Goal: Task Accomplishment & Management: Use online tool/utility

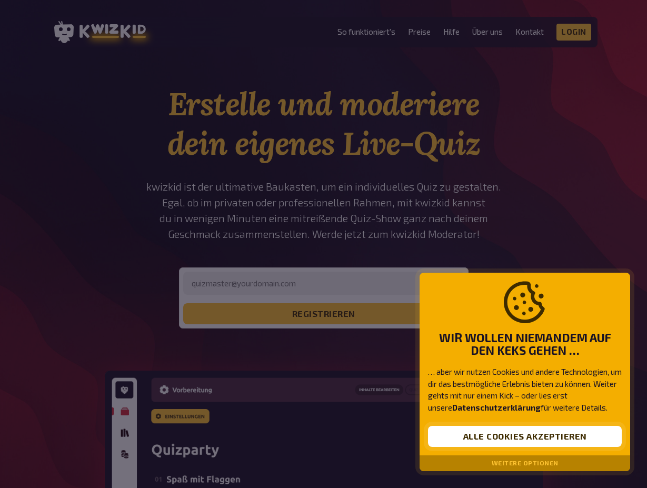
click at [535, 437] on button "Alle Cookies akzeptieren" at bounding box center [525, 436] width 194 height 21
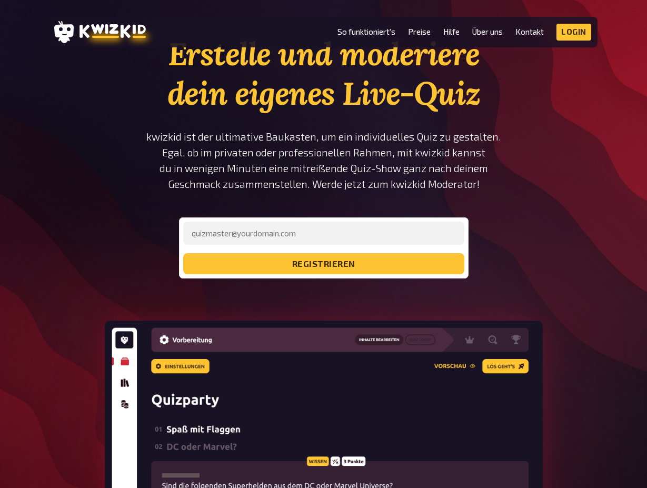
scroll to position [53, 0]
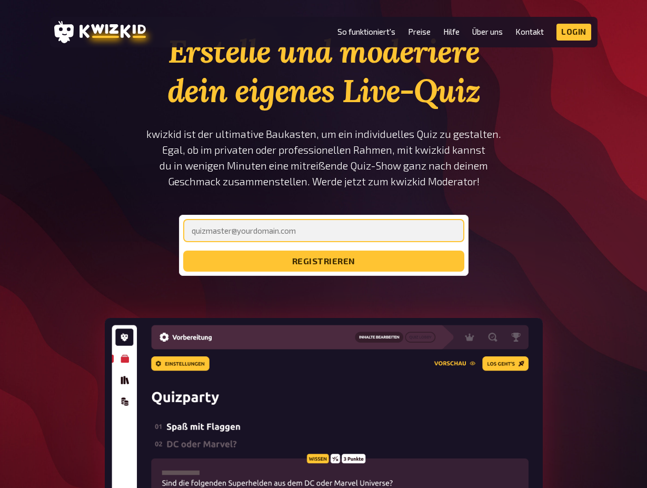
click at [287, 227] on input "email" at bounding box center [323, 230] width 281 height 23
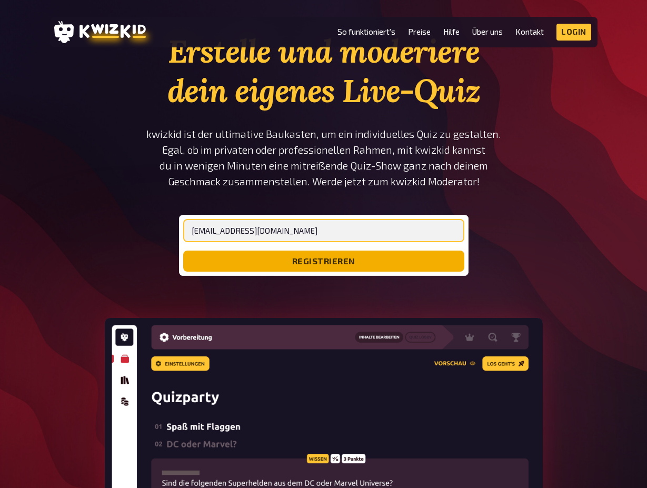
type input "[EMAIL_ADDRESS][DOMAIN_NAME]"
click at [319, 263] on button "registrieren" at bounding box center [323, 261] width 281 height 21
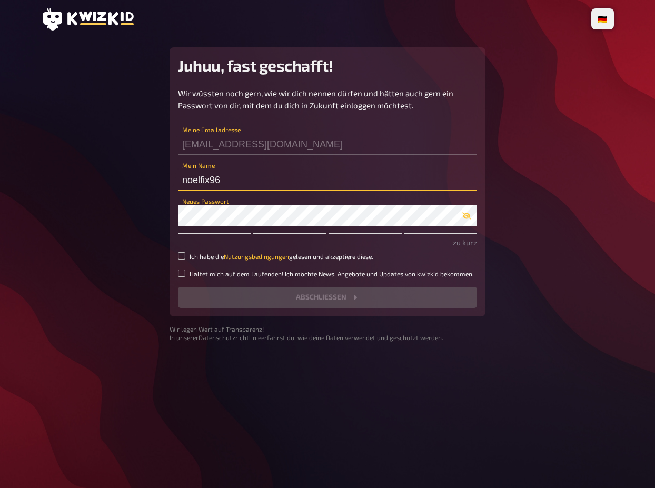
click at [254, 180] on input "noelfix96" at bounding box center [327, 180] width 299 height 21
drag, startPoint x: 251, startPoint y: 181, endPoint x: 170, endPoint y: 180, distance: 80.6
click at [170, 180] on div "Juhuu, fast geschafft! Wir wüssten noch gern, wie wir dich nennen dürfen und hä…" at bounding box center [328, 181] width 316 height 269
type input "Nenielsix"
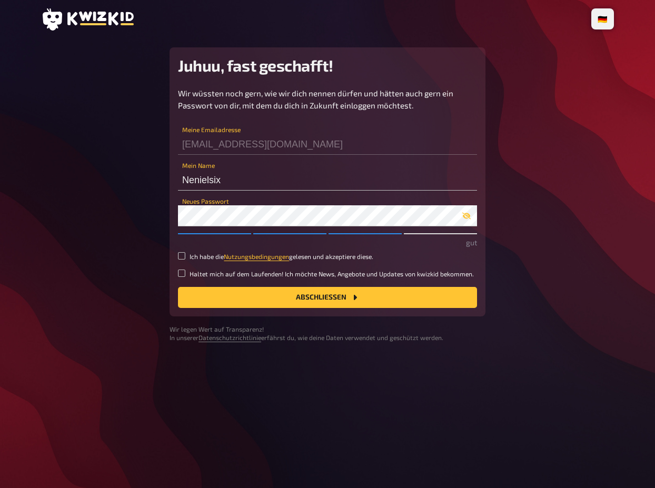
click at [198, 253] on small "Ich habe die Nutzungsbedingungen gelesen und akzeptiere diese." at bounding box center [282, 256] width 184 height 9
click at [185, 253] on input "Ich habe die Nutzungsbedingungen gelesen und akzeptiere diese." at bounding box center [181, 255] width 7 height 7
checkbox input "true"
click at [188, 268] on div "Wir wüssten noch gern, wie wir dich nennen dürfen und hätten auch gern ein Pass…" at bounding box center [327, 197] width 299 height 221
click at [193, 271] on small "Haltet mich auf dem Laufenden! Ich möchte News, Angebote und Updates von kwizki…" at bounding box center [332, 274] width 284 height 9
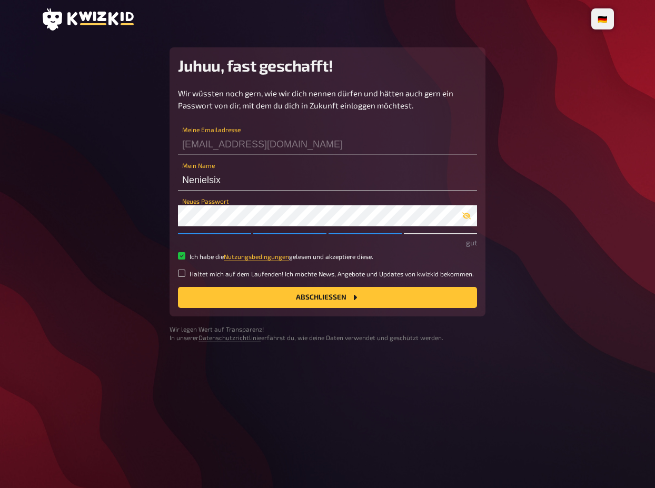
click at [185, 271] on input "Haltet mich auf dem Laufenden! Ich möchte News, Angebote und Updates von kwizki…" at bounding box center [181, 273] width 7 height 7
click at [199, 272] on small "Haltet mich auf dem Laufenden! Ich möchte News, Angebote und Updates von kwizki…" at bounding box center [332, 274] width 284 height 9
click at [185, 272] on input "Haltet mich auf dem Laufenden! Ich möchte News, Angebote und Updates von kwizki…" at bounding box center [181, 273] width 7 height 7
checkbox input "false"
click at [337, 297] on button "Abschließen" at bounding box center [327, 297] width 299 height 21
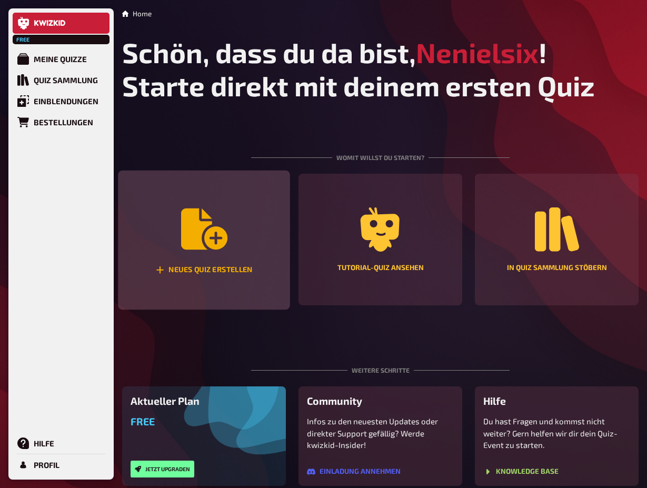
click at [201, 232] on icon "Neues Quiz erstellen" at bounding box center [204, 229] width 46 height 41
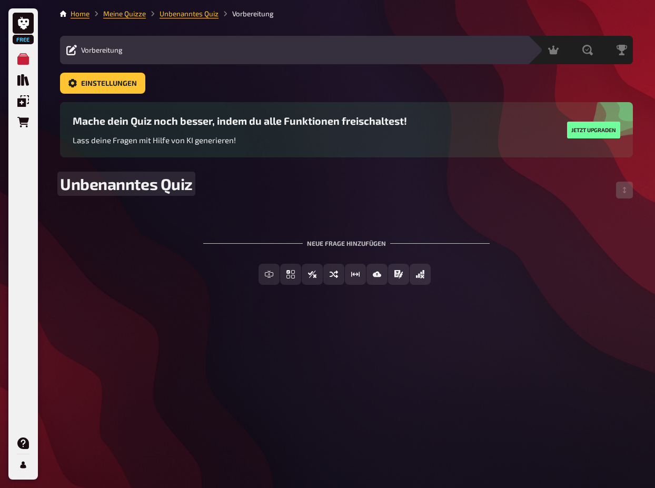
click at [163, 188] on span "Unbenanntes Quiz" at bounding box center [126, 183] width 133 height 19
click at [235, 184] on div "Unbenanntes Quiz" at bounding box center [346, 190] width 573 height 32
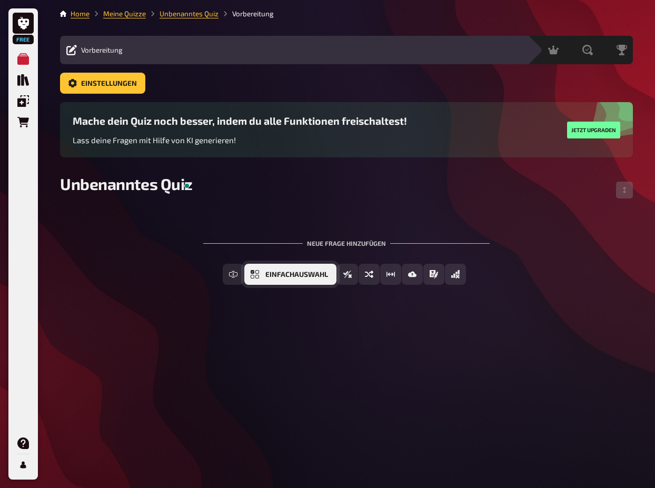
click at [283, 277] on span "Einfachauswahl" at bounding box center [297, 274] width 63 height 7
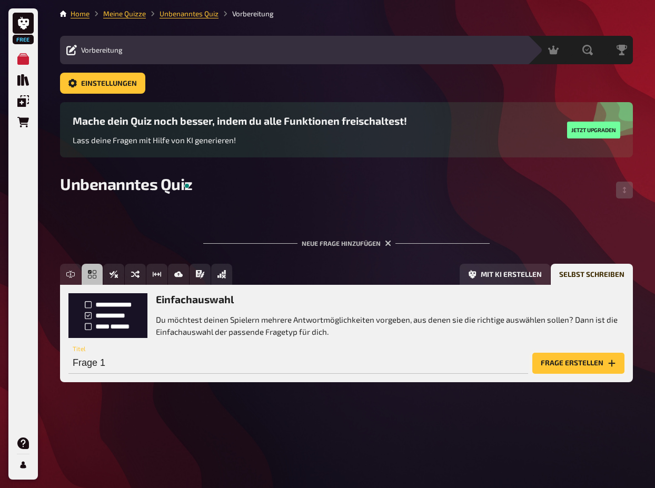
click at [591, 364] on button "Frage erstellen" at bounding box center [579, 363] width 92 height 21
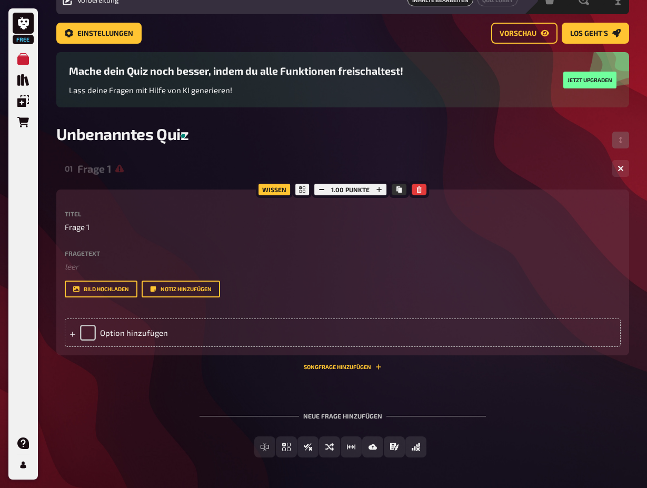
scroll to position [53, 0]
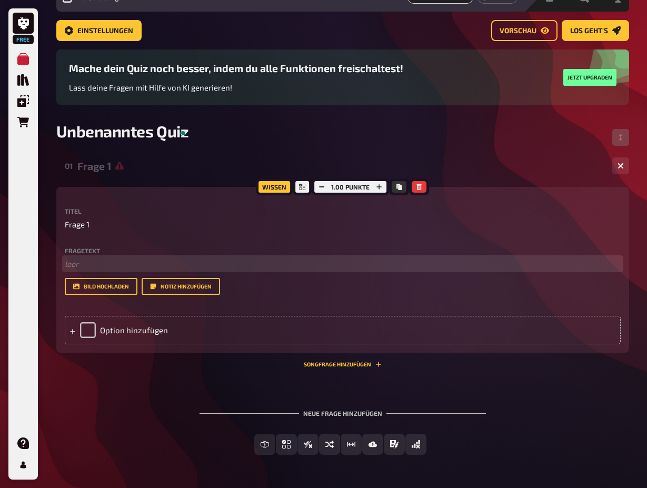
click at [200, 265] on p "﻿ leer" at bounding box center [343, 264] width 556 height 12
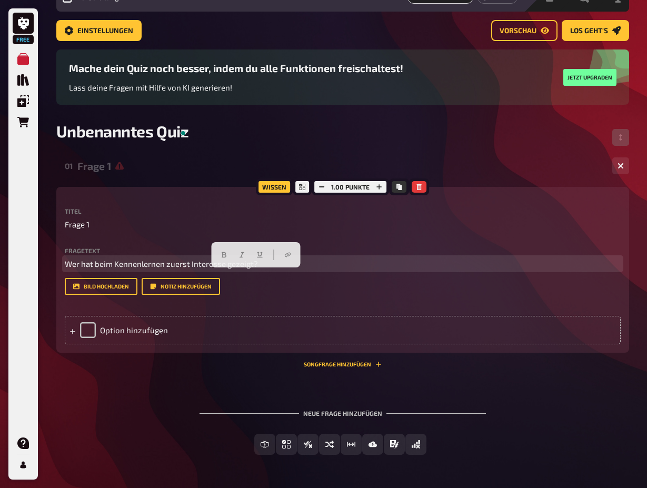
drag, startPoint x: 268, startPoint y: 274, endPoint x: 64, endPoint y: 284, distance: 204.2
click at [65, 270] on p "Wer hat beim Kennenlernen zuerst Interesse gezeigt?" at bounding box center [343, 264] width 556 height 12
click at [65, 269] on span "Wer hat beim Kennenlernen zuerst Interesse gezeigt?" at bounding box center [161, 263] width 193 height 9
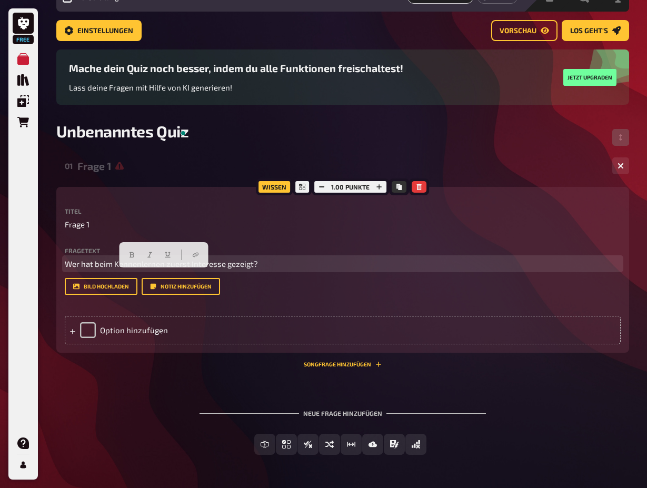
drag, startPoint x: 143, startPoint y: 273, endPoint x: 262, endPoint y: 273, distance: 118.5
click at [262, 270] on p "Wer hat beim Kennenlernen zuerst Interesse gezeigt?" at bounding box center [343, 264] width 556 height 12
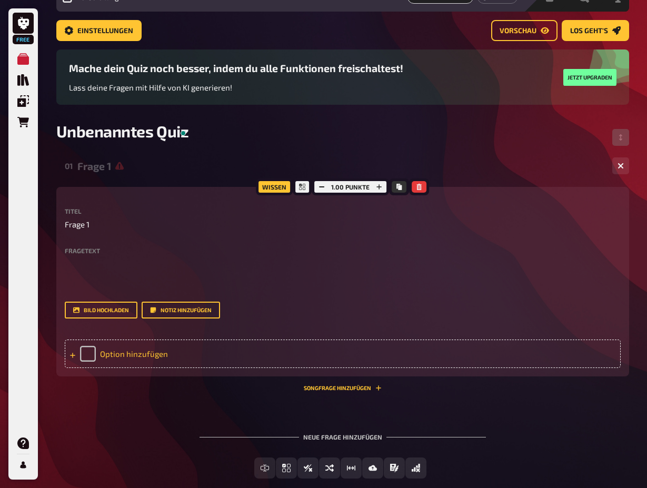
click at [165, 356] on div "Option hinzufügen" at bounding box center [343, 354] width 556 height 28
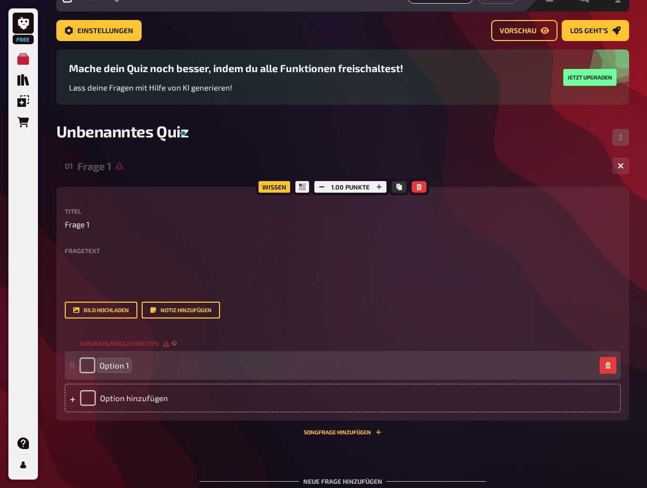
click at [121, 367] on span "Option 1" at bounding box center [115, 365] width 30 height 9
click at [133, 366] on div "Option 1" at bounding box center [338, 366] width 516 height 16
click at [87, 365] on input "checkbox" at bounding box center [88, 366] width 16 height 16
checkbox input "true"
click at [83, 367] on div "Option 1" at bounding box center [105, 366] width 50 height 16
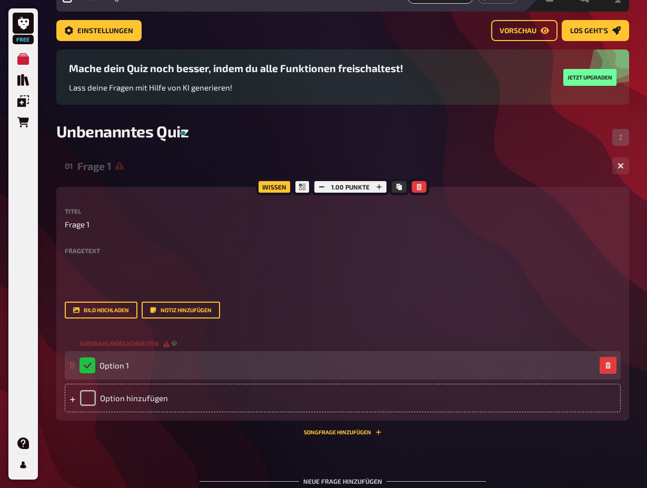
click at [87, 367] on div "Option 1" at bounding box center [105, 366] width 50 height 16
click at [120, 364] on span "Option 1" at bounding box center [115, 365] width 30 height 9
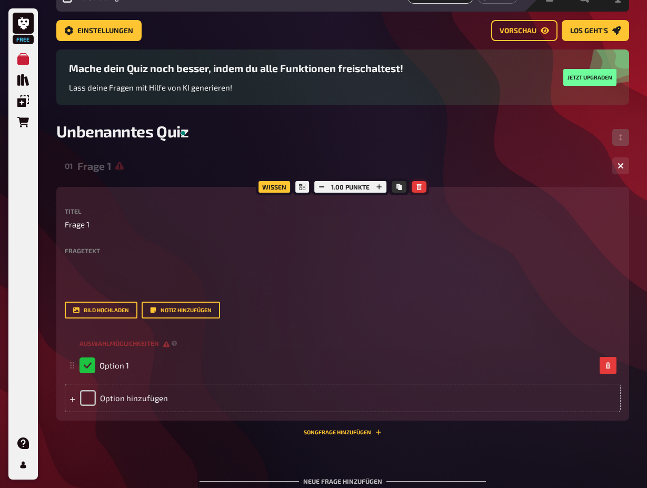
click at [420, 184] on icon "button" at bounding box center [419, 187] width 6 height 6
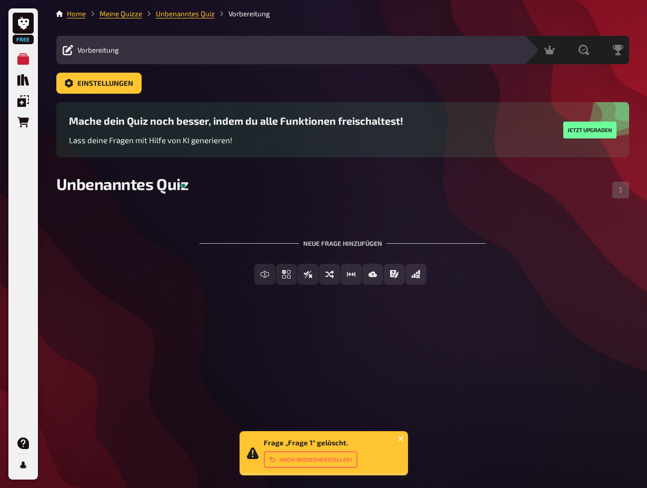
scroll to position [0, 0]
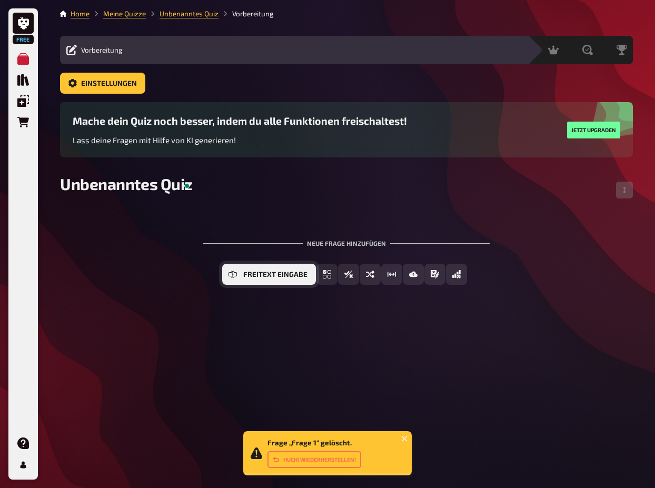
click at [260, 278] on span "Freitext Eingabe" at bounding box center [275, 274] width 64 height 7
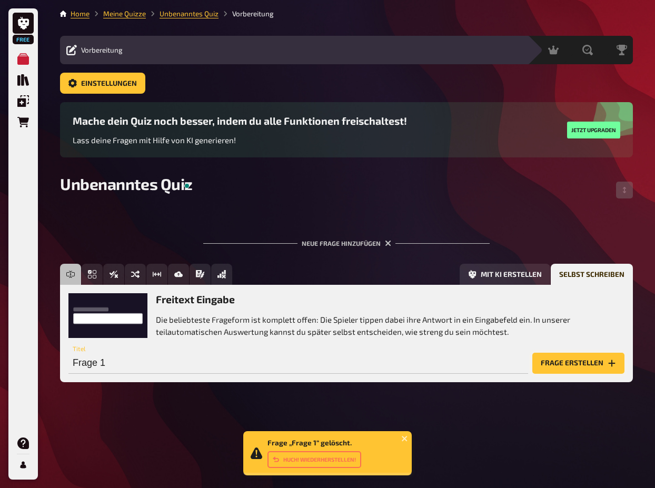
click at [564, 373] on button "Frage erstellen" at bounding box center [579, 363] width 92 height 21
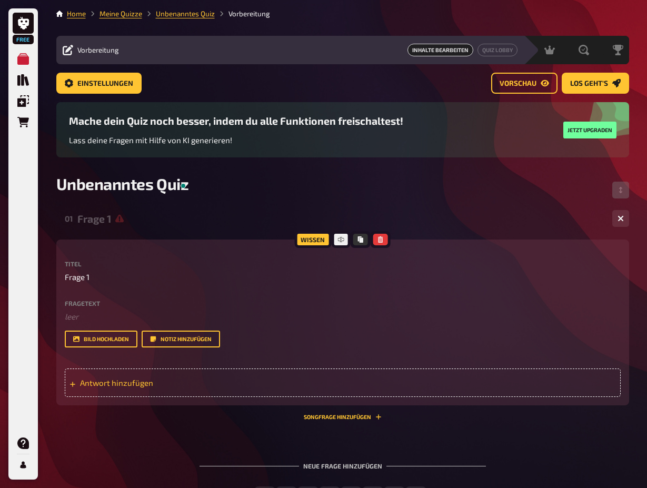
click at [160, 386] on span "Antwort hinzufügen" at bounding box center [162, 382] width 164 height 9
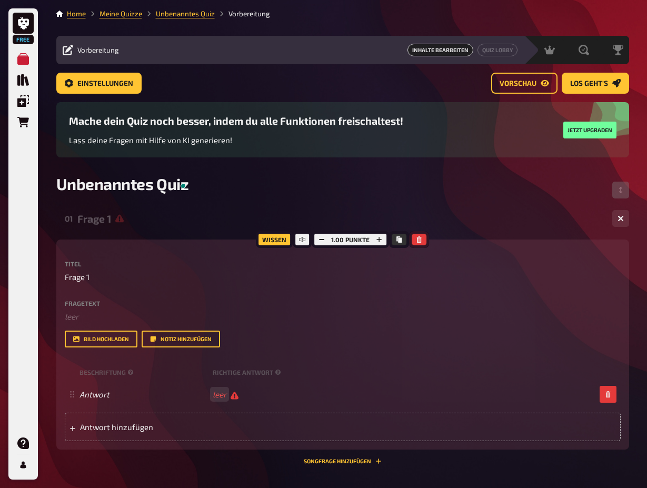
click at [420, 239] on icon "button" at bounding box center [419, 240] width 6 height 6
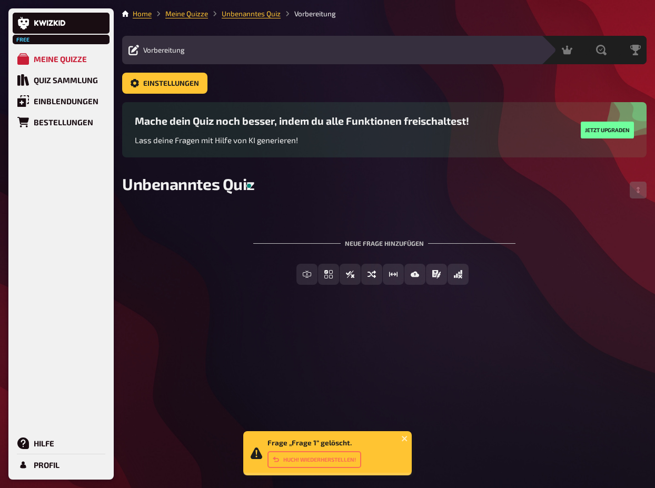
click at [466, 202] on div "Unbenanntes Quiz" at bounding box center [384, 190] width 525 height 32
click at [402, 178] on div "Unbenanntes Quiz" at bounding box center [384, 190] width 525 height 32
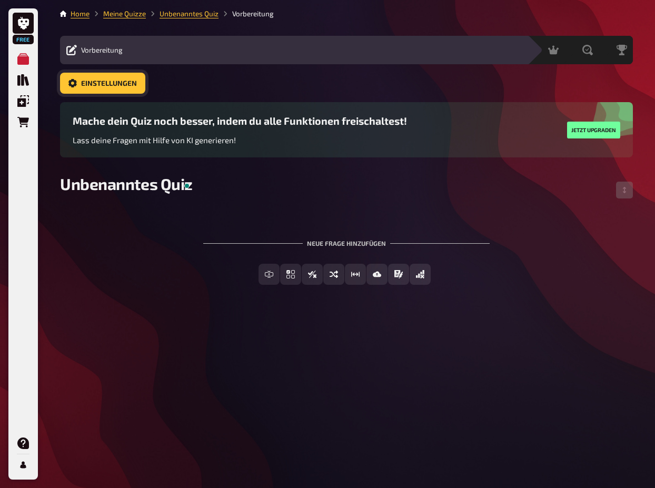
click at [129, 84] on span "Einstellungen" at bounding box center [109, 83] width 56 height 7
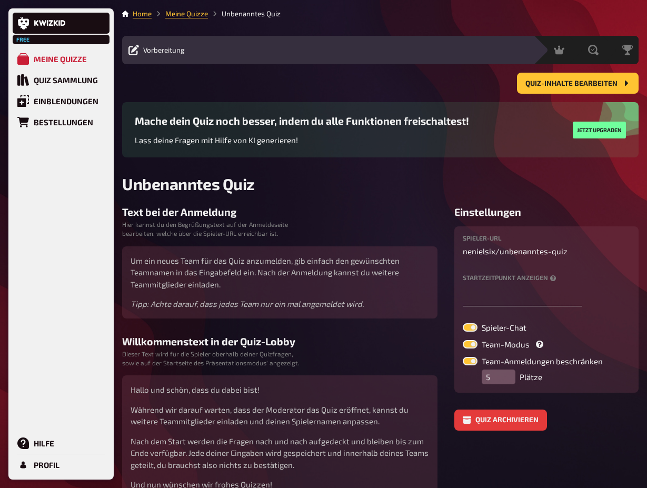
click at [201, 94] on div "Quiz-Inhalte bearbeiten" at bounding box center [380, 83] width 517 height 21
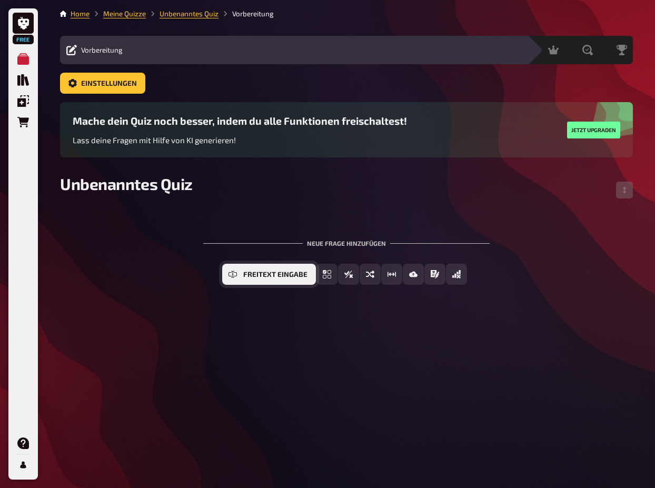
click at [260, 272] on span "Freitext Eingabe" at bounding box center [275, 274] width 64 height 7
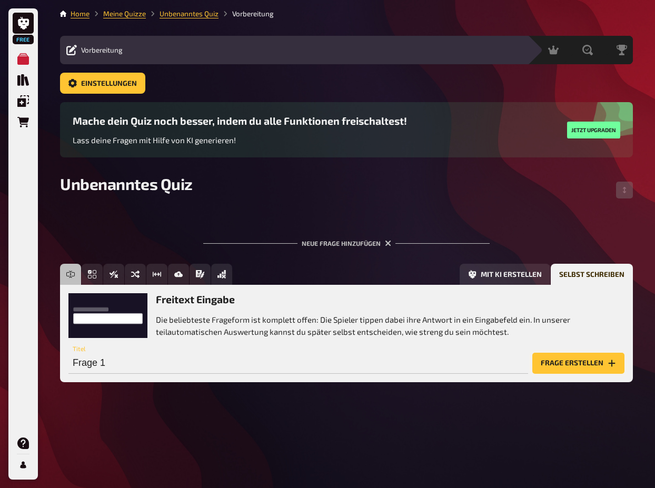
click at [573, 362] on button "Frage erstellen" at bounding box center [579, 363] width 92 height 21
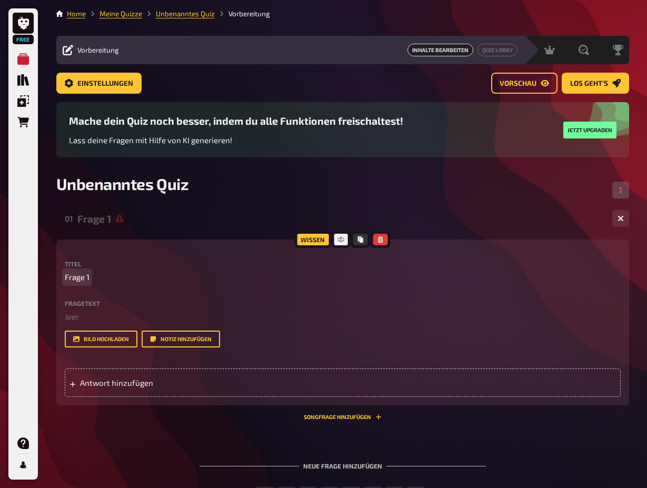
click at [134, 279] on p "Frage 1" at bounding box center [343, 277] width 556 height 12
paste span
click at [91, 280] on span "Frage 1Ramon, Tat oder Wahrheit" at bounding box center [124, 277] width 119 height 12
drag, startPoint x: 91, startPoint y: 280, endPoint x: 44, endPoint y: 282, distance: 46.9
click at [44, 282] on div "Free Meine Quizze Quiz Sammlung Einblendungen Bestellungen Hilfe Profil Home Me…" at bounding box center [323, 287] width 647 height 575
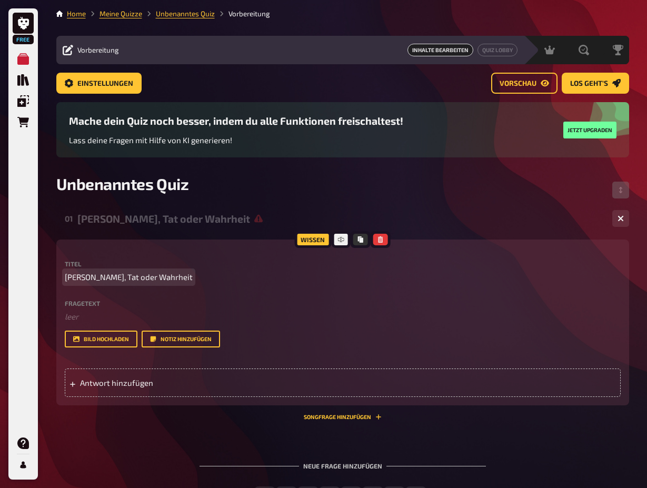
click at [199, 279] on p "Ramon, Tat oder Wahrheit" at bounding box center [343, 277] width 556 height 12
click at [156, 385] on span "Antwort hinzufügen" at bounding box center [162, 382] width 164 height 9
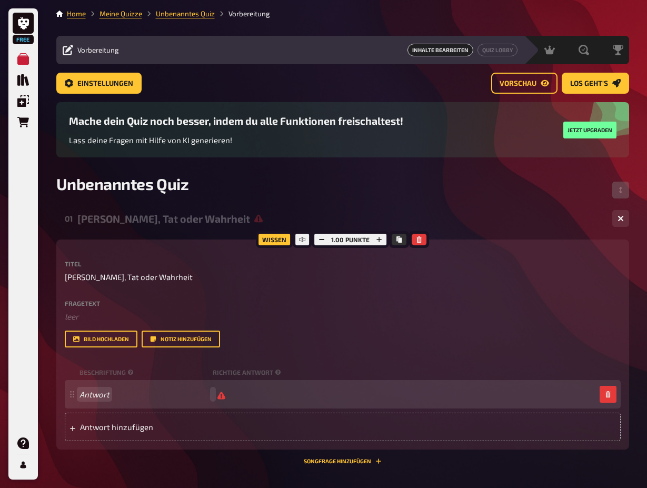
click at [192, 394] on span "Antwort" at bounding box center [144, 394] width 129 height 9
click at [142, 396] on span at bounding box center [144, 394] width 129 height 9
paste span
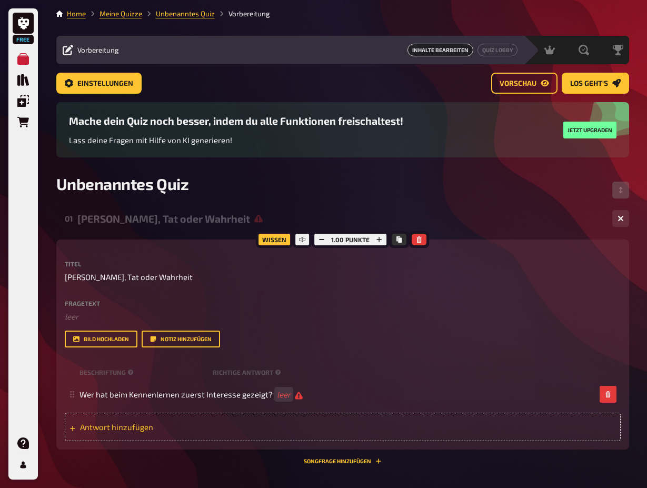
click at [298, 436] on div "Antwort hinzufügen" at bounding box center [343, 427] width 556 height 28
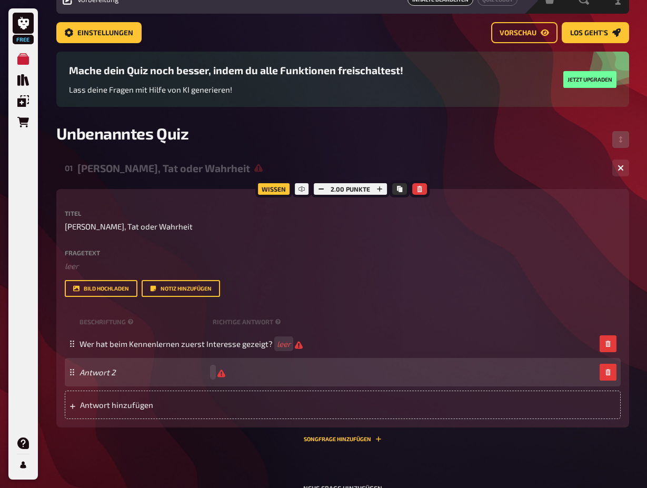
scroll to position [53, 0]
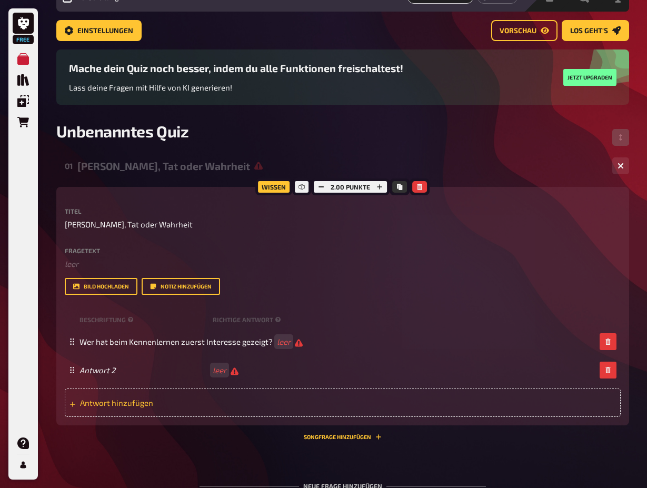
click at [189, 401] on span "Antwort hinzufügen" at bounding box center [162, 402] width 164 height 9
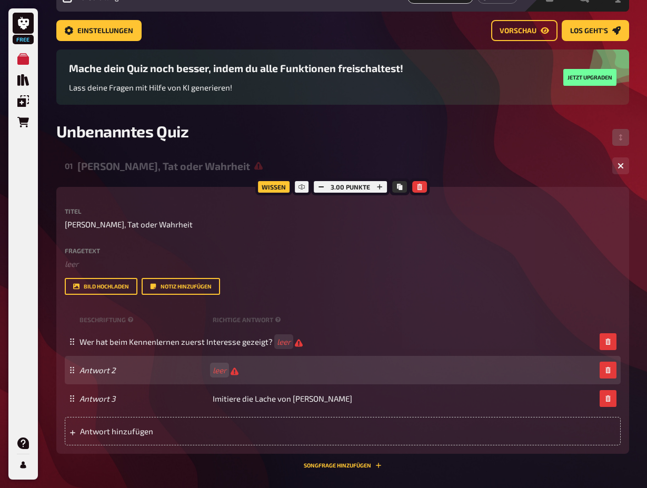
click at [381, 374] on div "Antwort 2 leer" at bounding box center [338, 371] width 516 height 10
click at [191, 369] on span "Antwort 2" at bounding box center [144, 370] width 129 height 9
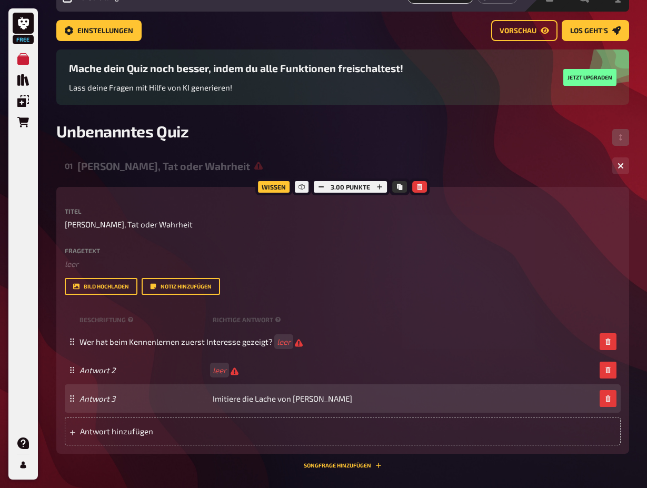
drag, startPoint x: 70, startPoint y: 366, endPoint x: 66, endPoint y: 403, distance: 37.1
click at [66, 403] on fieldset "Wer hat beim Kennenlernen zuerst Interesse gezeigt? leer Antwort 2 leer Antwort…" at bounding box center [343, 370] width 556 height 85
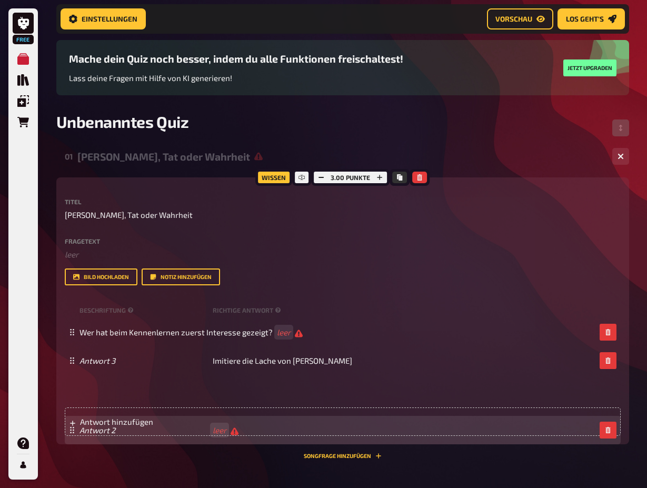
drag, startPoint x: 68, startPoint y: 372, endPoint x: 66, endPoint y: 424, distance: 51.7
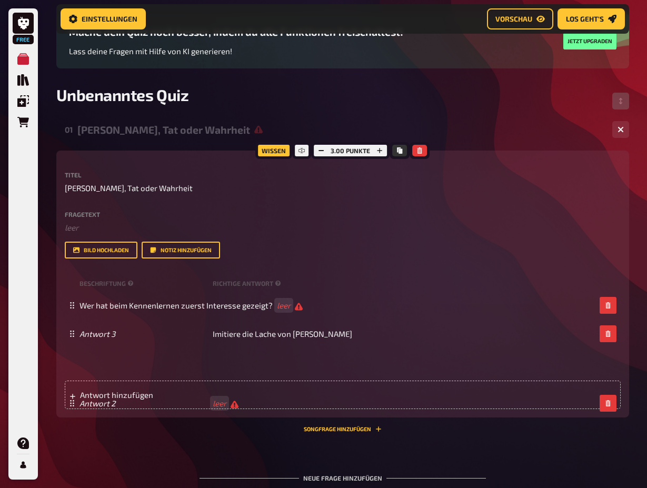
scroll to position [100, 0]
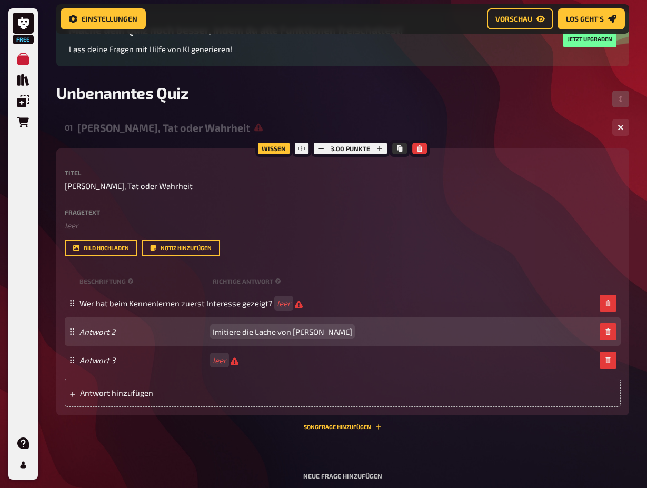
click at [423, 329] on div "Antwort 2 Imitiere die Lache von Giovanna" at bounding box center [338, 331] width 516 height 9
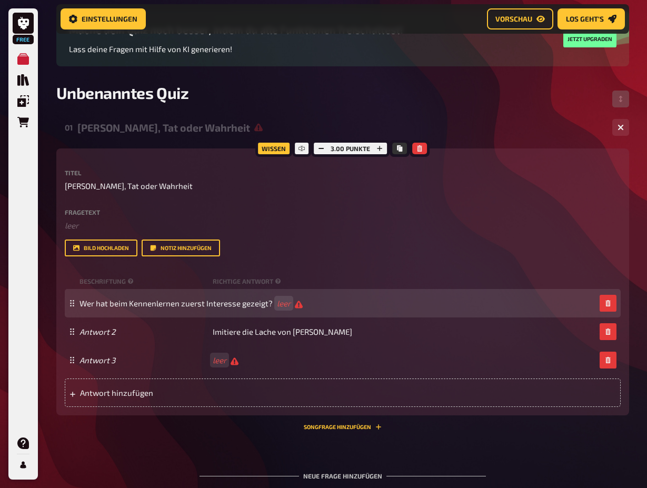
click at [336, 299] on div "Wer hat beim Kennenlernen zuerst Interesse gezeigt? leer" at bounding box center [338, 304] width 516 height 10
click at [296, 303] on span "leer" at bounding box center [290, 304] width 26 height 10
click at [355, 290] on div "Wer hat beim Kennenlernen zuerst Interesse gezeigt? leer" at bounding box center [343, 303] width 556 height 28
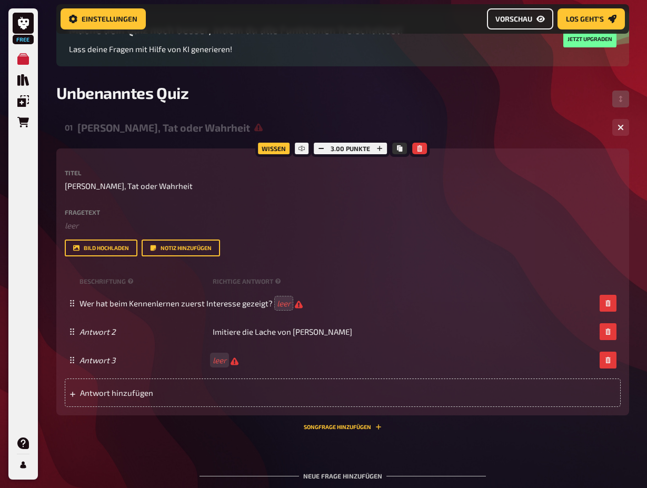
click at [519, 19] on span "Vorschau" at bounding box center [514, 18] width 37 height 7
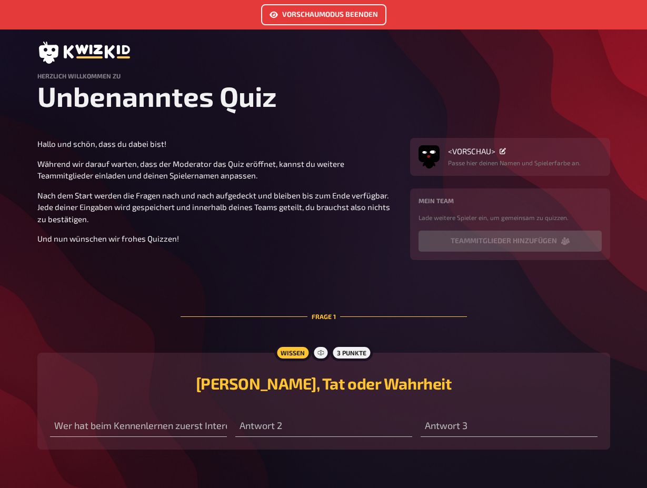
scroll to position [46, 0]
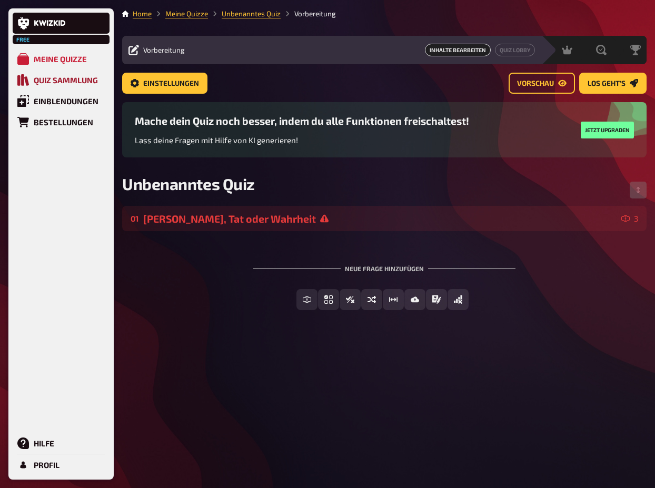
click at [66, 81] on div "Quiz Sammlung" at bounding box center [66, 79] width 64 height 9
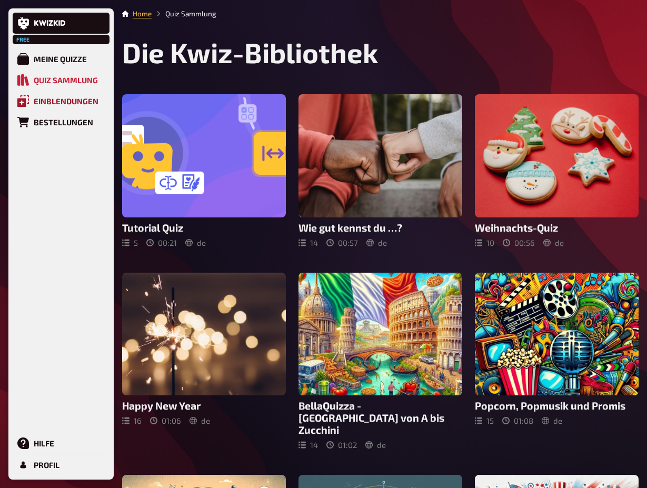
click at [64, 106] on link "Einblendungen" at bounding box center [61, 101] width 97 height 21
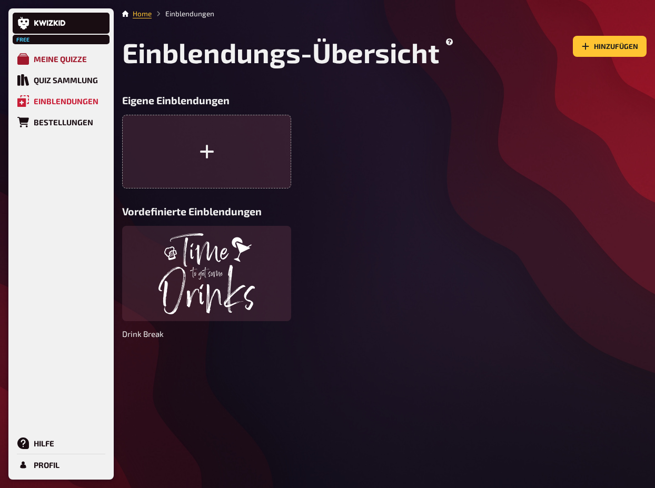
click at [62, 61] on div "Meine Quizze" at bounding box center [60, 58] width 53 height 9
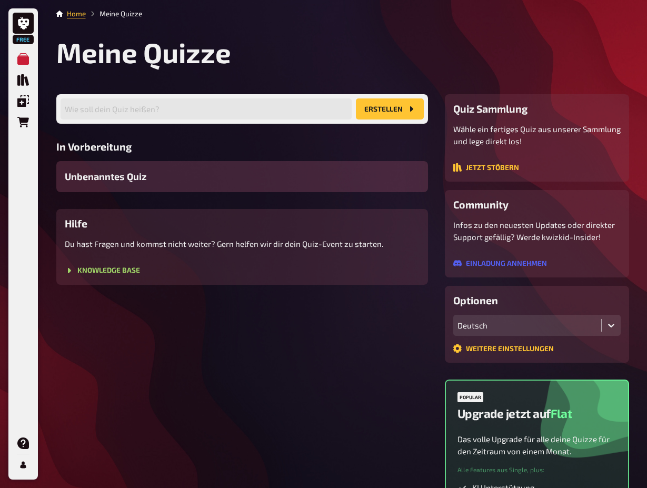
click at [162, 175] on div "Unbenanntes Quiz" at bounding box center [242, 176] width 372 height 31
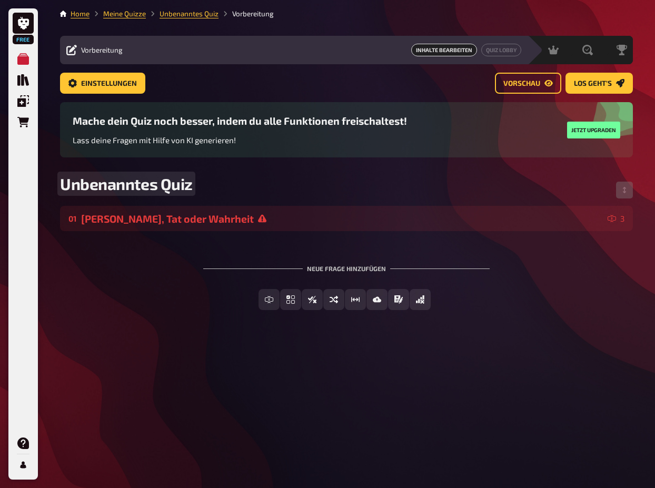
click at [177, 181] on span "Unbenanntes Quiz" at bounding box center [126, 183] width 133 height 19
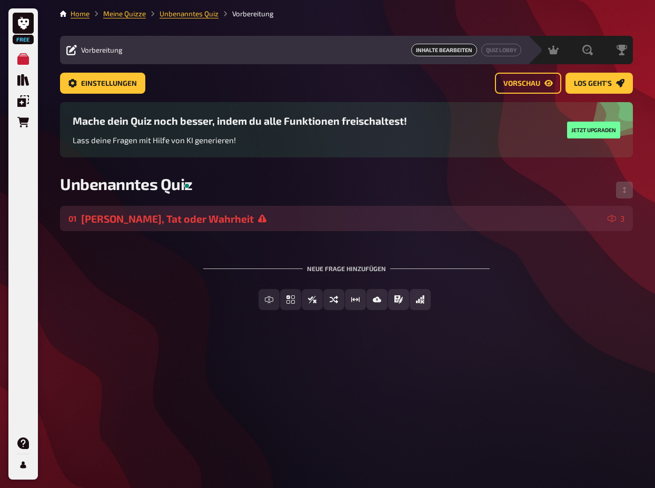
click at [220, 218] on div "Ramon, Tat oder Wahrheit" at bounding box center [342, 219] width 523 height 12
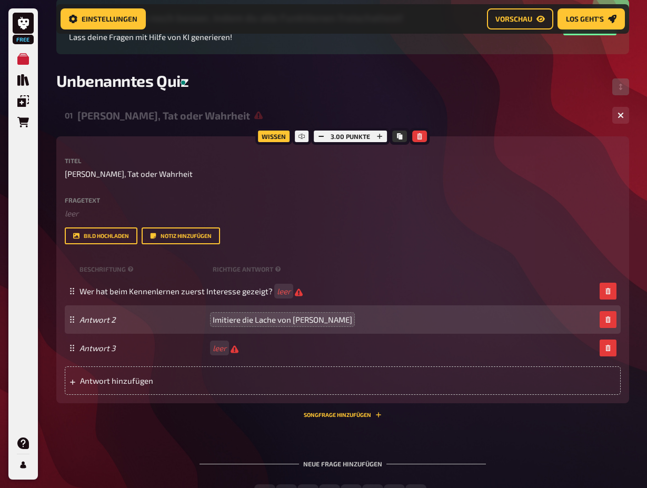
scroll to position [114, 0]
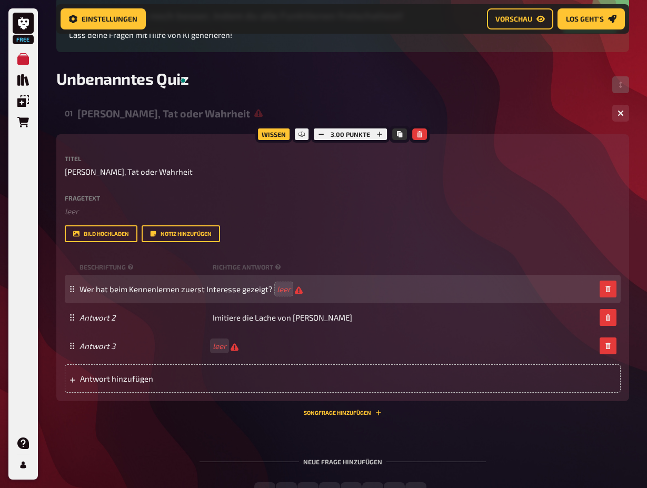
click at [223, 413] on div "Wissen 3.00 Punkte Titel Ramon, Tat oder Wahrheit Fragetext ﻿ leer Hier hinzieh…" at bounding box center [342, 275] width 573 height 282
